Goal: Information Seeking & Learning: Learn about a topic

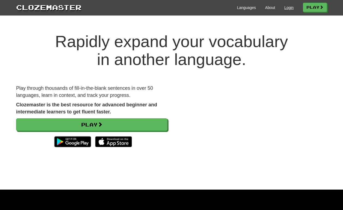
click at [287, 8] on link "Login" at bounding box center [288, 7] width 9 height 5
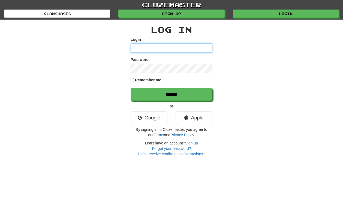
click at [156, 49] on input "Login" at bounding box center [172, 48] width 82 height 9
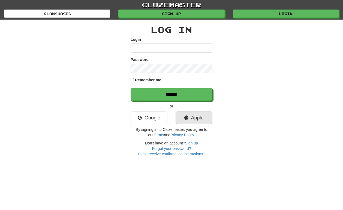
click at [202, 118] on link "Apple" at bounding box center [194, 118] width 37 height 13
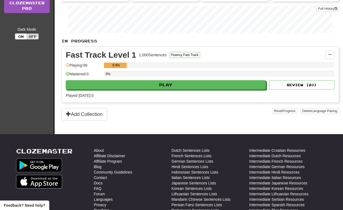
scroll to position [64, 0]
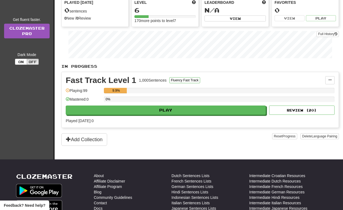
click at [162, 116] on div "Fast Track Level 1 1,000 Sentences Fluency Fast Track Manage Sentences Unpin fr…" at bounding box center [200, 100] width 277 height 56
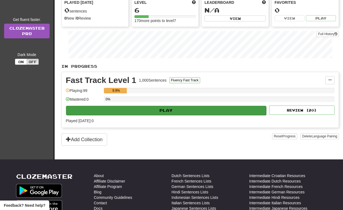
click at [165, 113] on button "Play" at bounding box center [166, 110] width 200 height 9
select select "**"
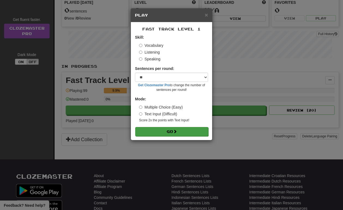
click at [169, 132] on button "Go" at bounding box center [171, 131] width 73 height 9
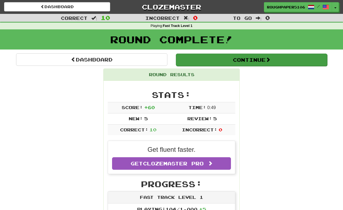
click at [296, 63] on button "Continue" at bounding box center [251, 60] width 151 height 13
